Goal: Task Accomplishment & Management: Manage account settings

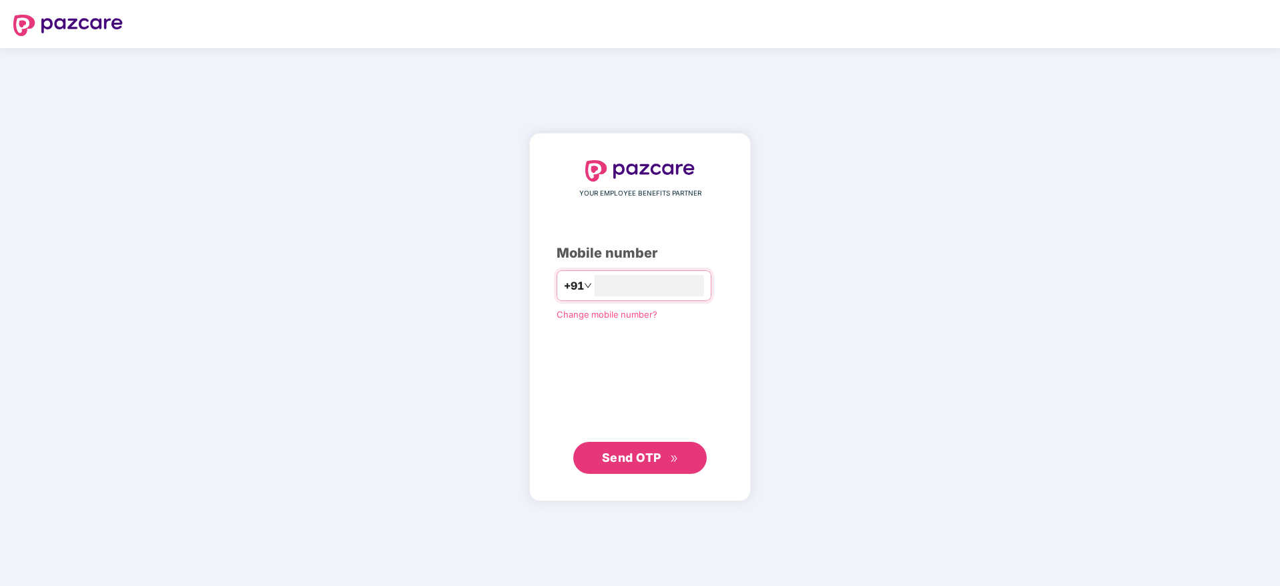
type input "**********"
click at [603, 466] on span "Send OTP" at bounding box center [640, 457] width 77 height 19
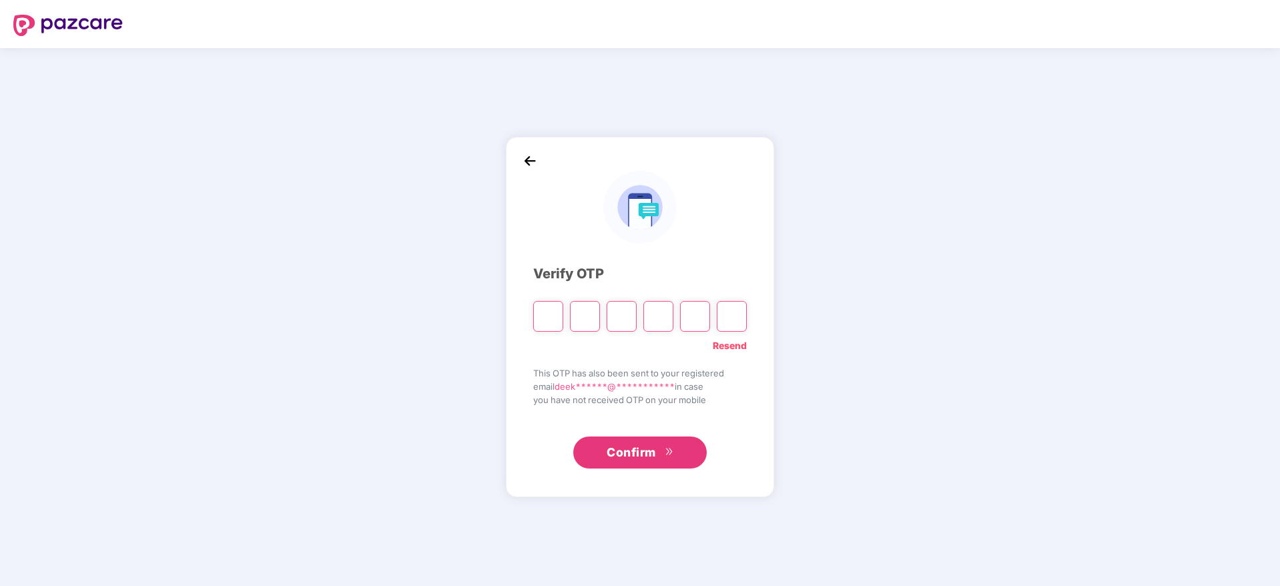
paste input "*"
type input "*"
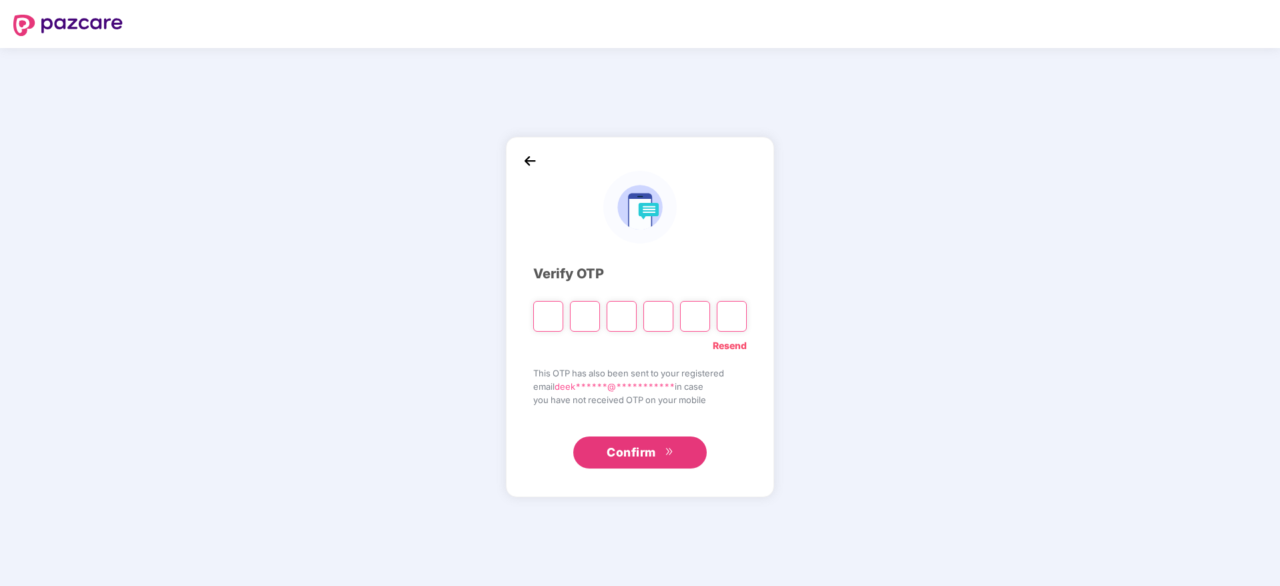
type input "*"
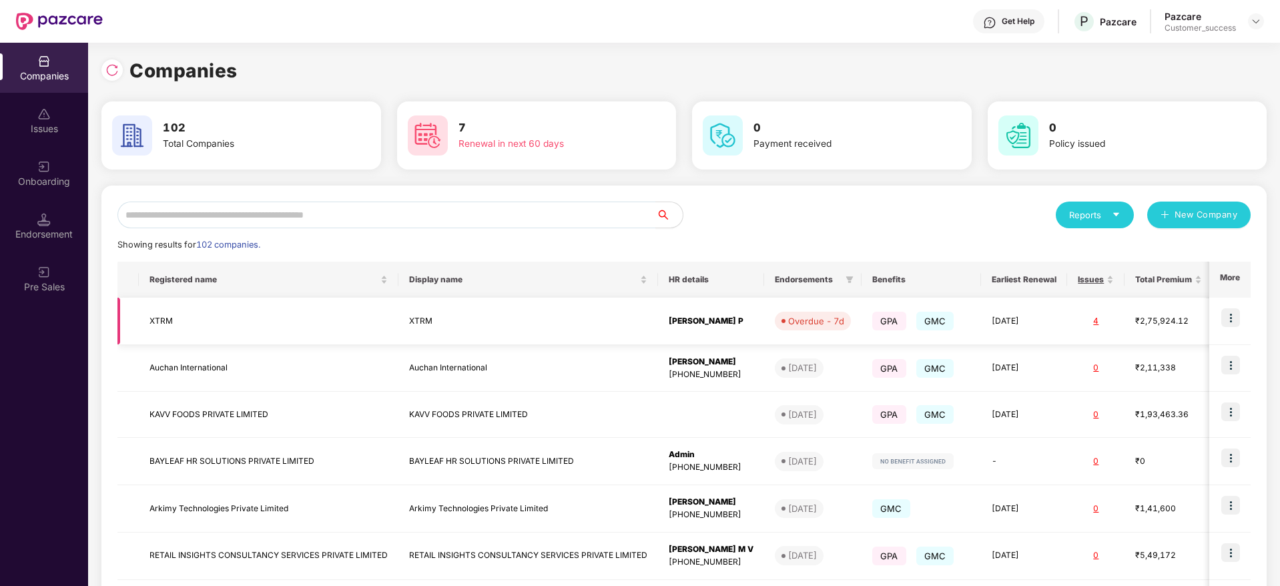
click at [1232, 317] on img at bounding box center [1230, 317] width 19 height 19
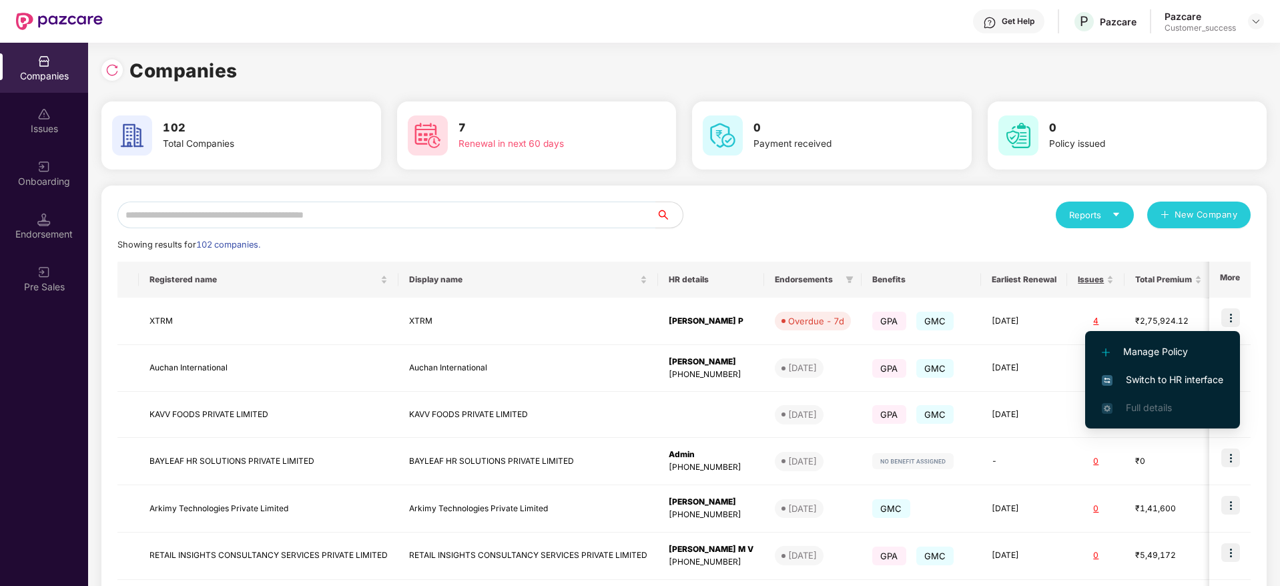
click at [1155, 385] on span "Switch to HR interface" at bounding box center [1162, 379] width 121 height 15
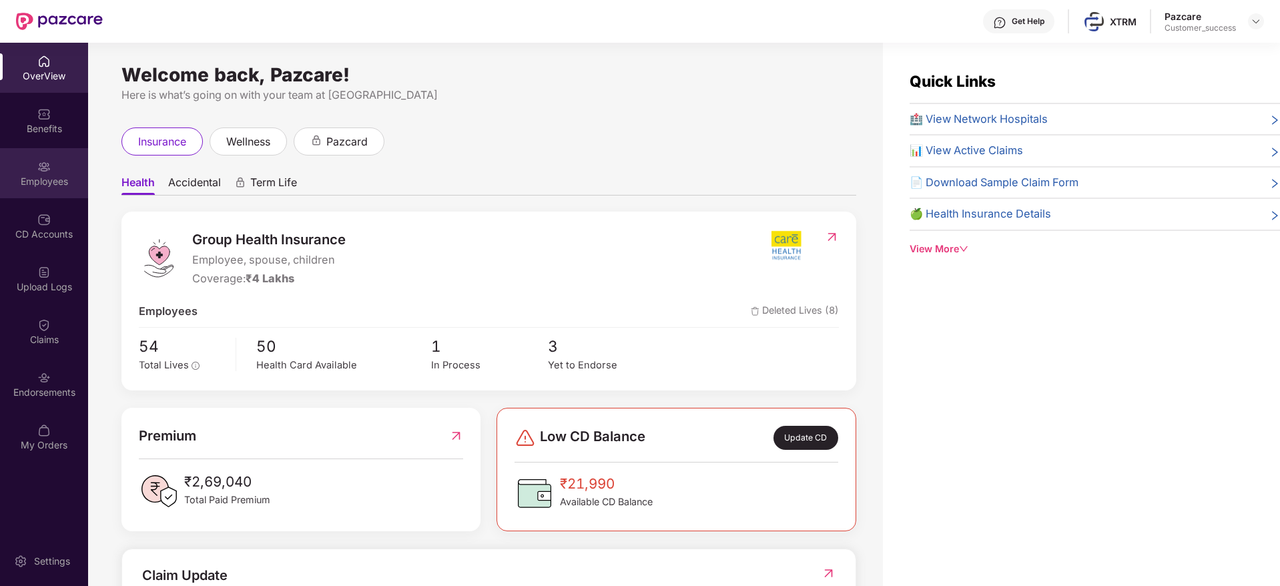
click at [31, 160] on div "Employees" at bounding box center [44, 173] width 88 height 50
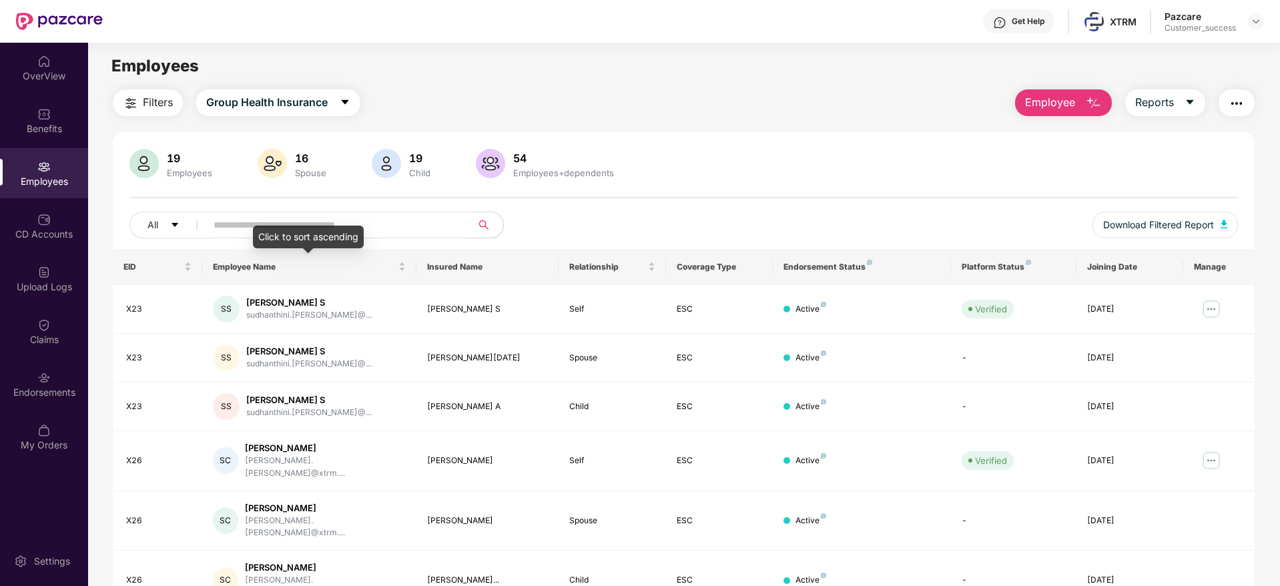
click at [327, 231] on div "Click to sort ascending" at bounding box center [308, 237] width 111 height 23
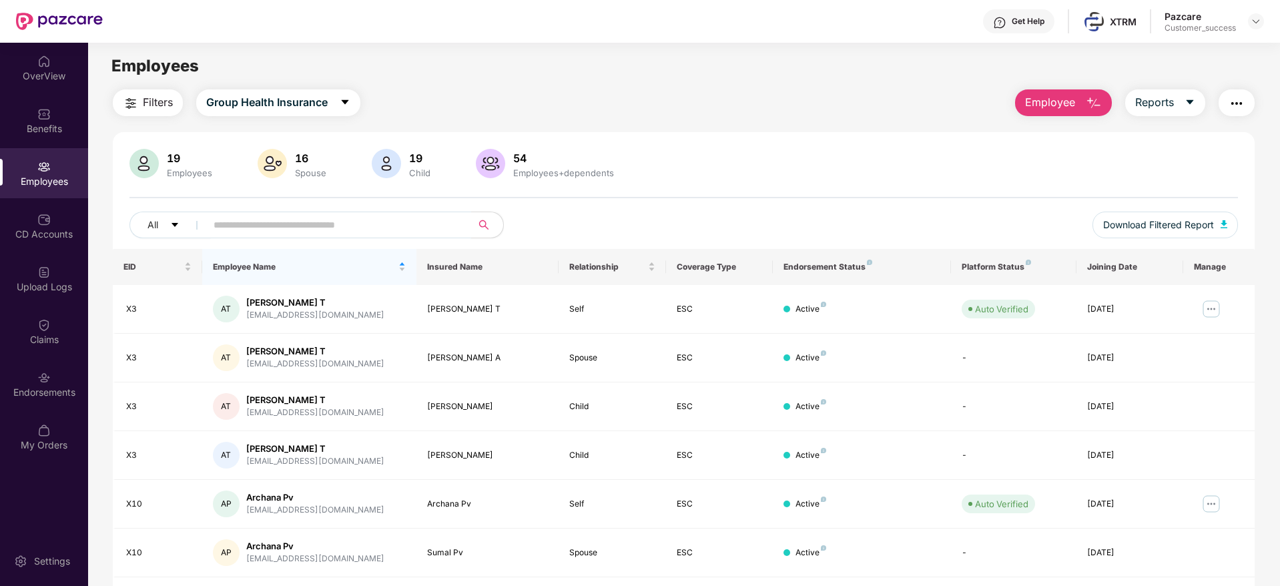
click at [400, 216] on input "text" at bounding box center [334, 225] width 240 height 20
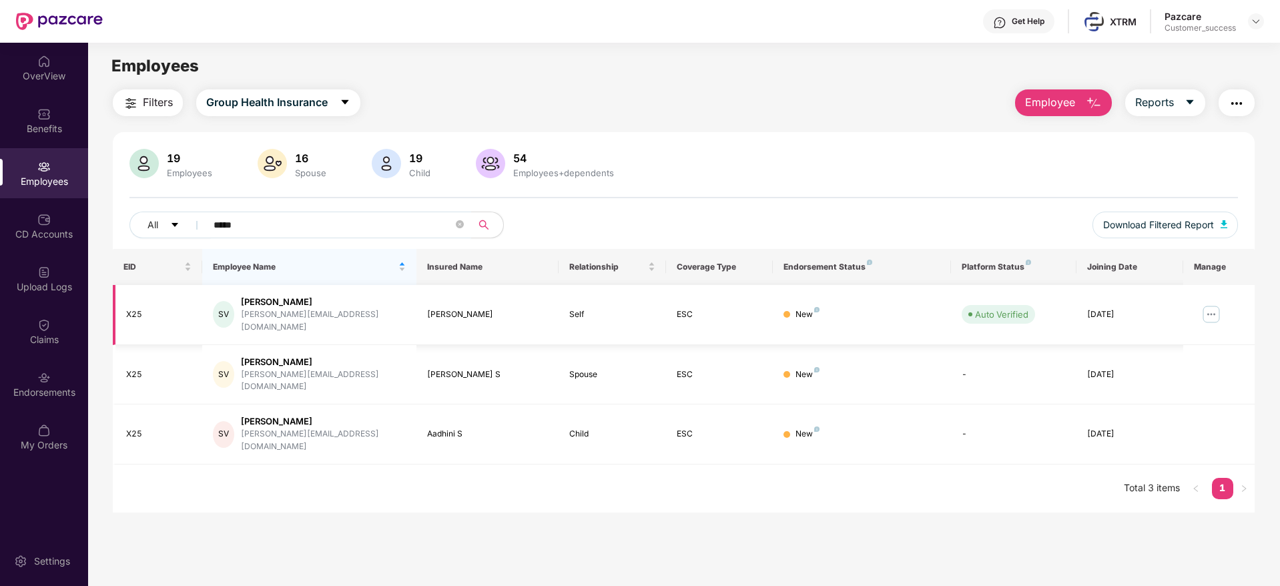
type input "*****"
click at [1219, 308] on img at bounding box center [1210, 314] width 21 height 21
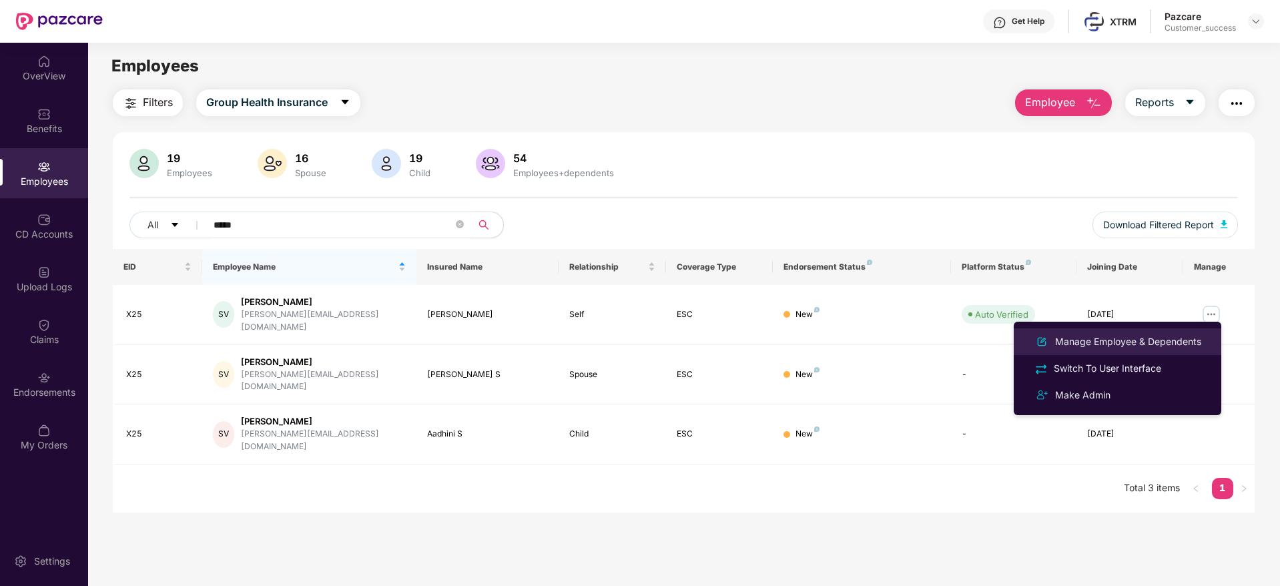
click at [1144, 345] on div "Manage Employee & Dependents" at bounding box center [1127, 341] width 151 height 15
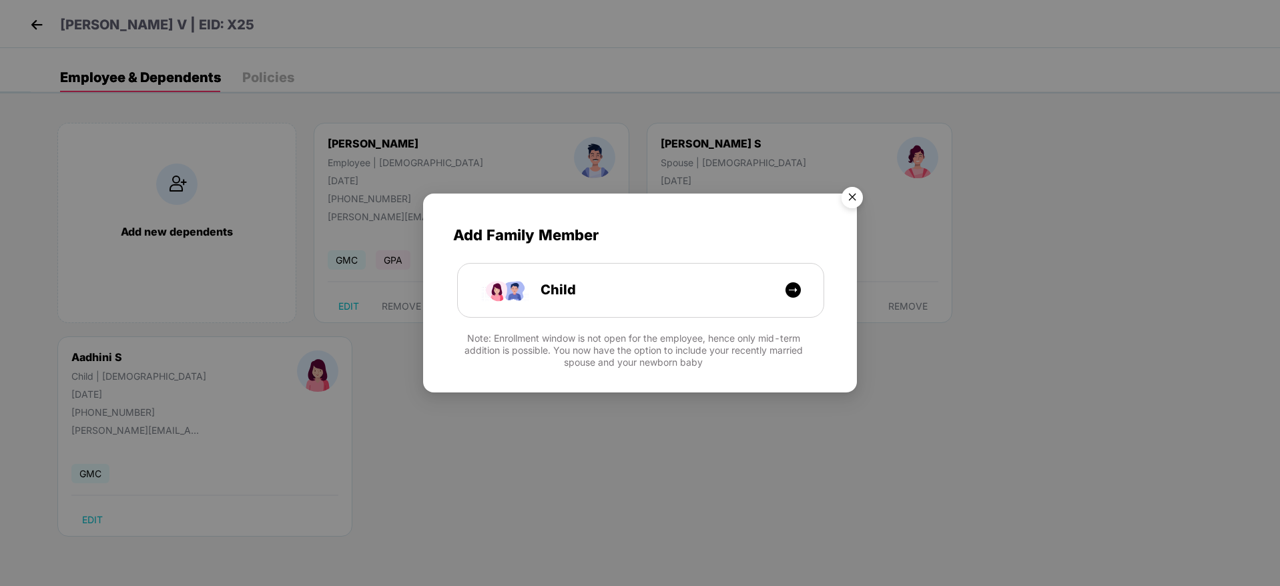
click at [849, 198] on img "Close" at bounding box center [851, 199] width 37 height 37
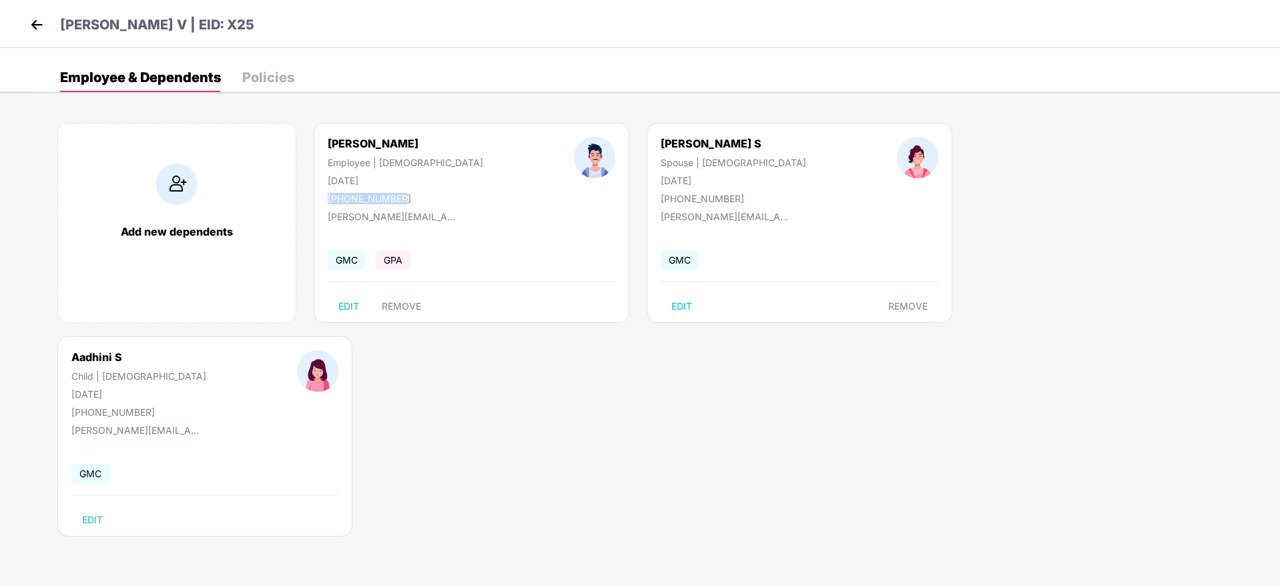
drag, startPoint x: 329, startPoint y: 198, endPoint x: 406, endPoint y: 191, distance: 77.7
click at [406, 191] on div "Siddharthan V Employee | Male 20 Aug 1993 +917010949402" at bounding box center [405, 170] width 246 height 67
copy div "+917010949402"
